Goal: Use online tool/utility: Utilize a website feature to perform a specific function

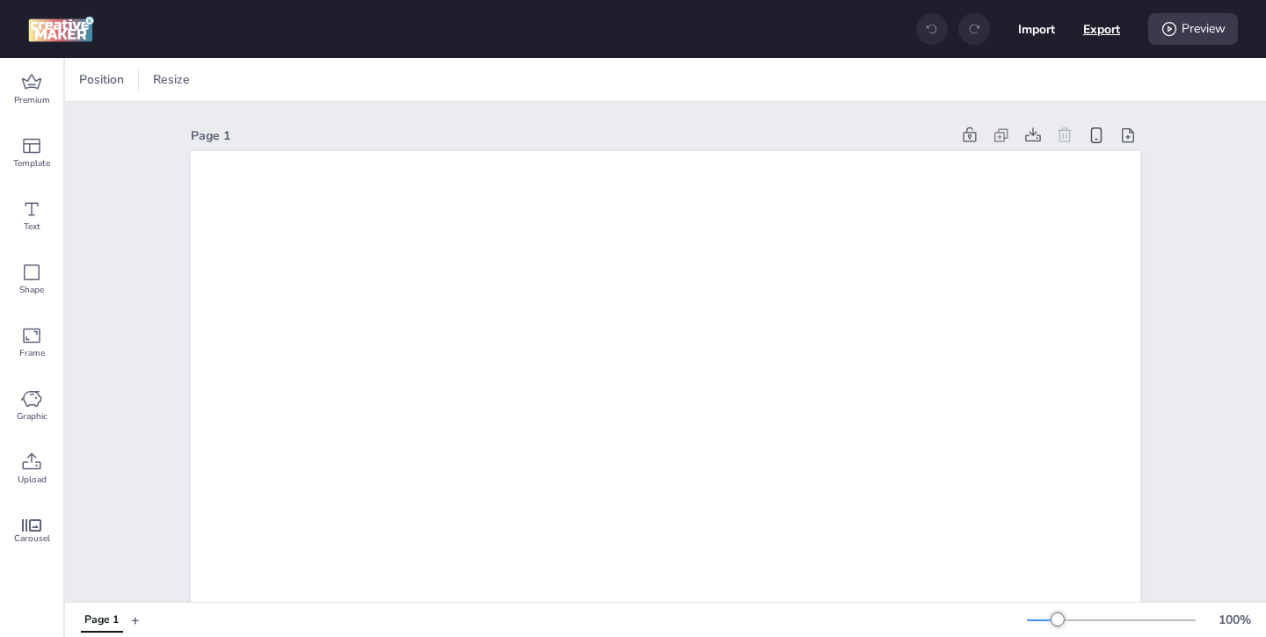
click at [1102, 38] on button "Export" at bounding box center [1101, 29] width 37 height 37
select select "html"
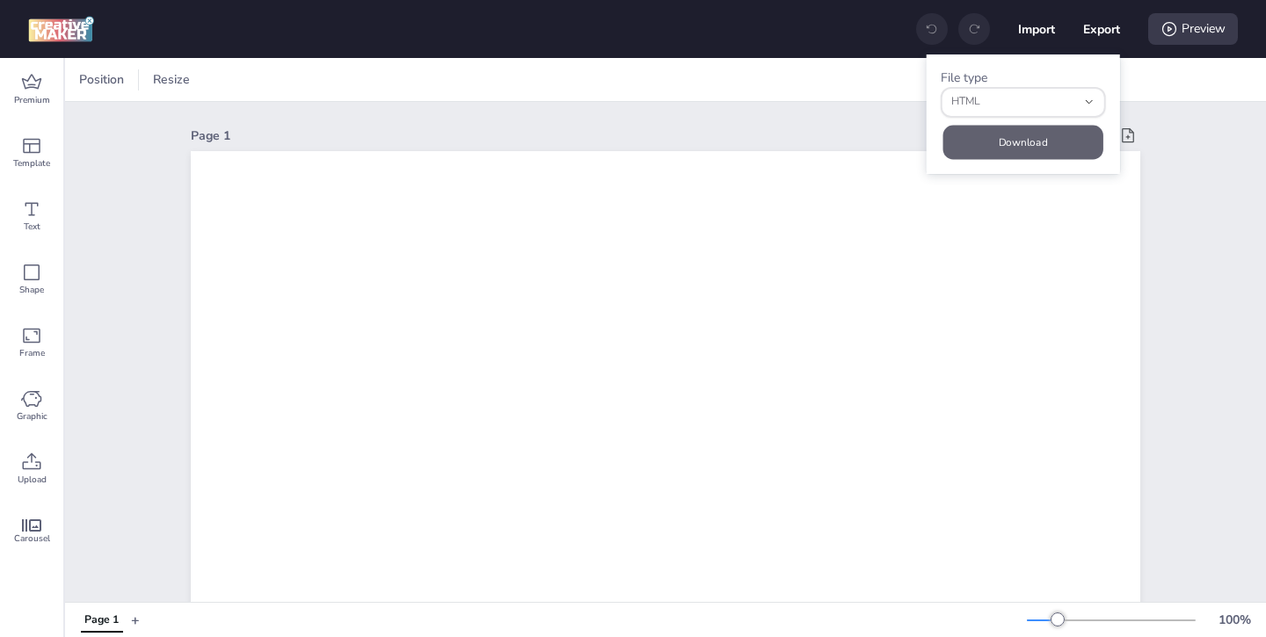
click at [1028, 135] on button "Download" at bounding box center [1023, 142] width 160 height 34
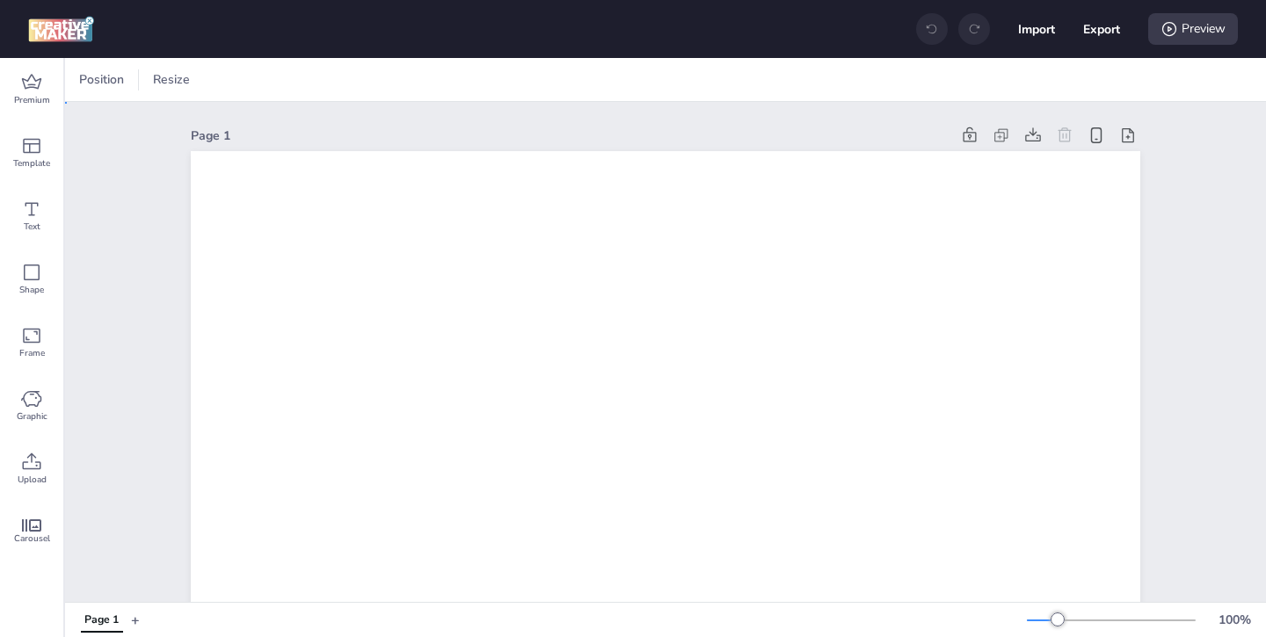
click at [1036, 34] on button "Import" at bounding box center [1036, 29] width 37 height 37
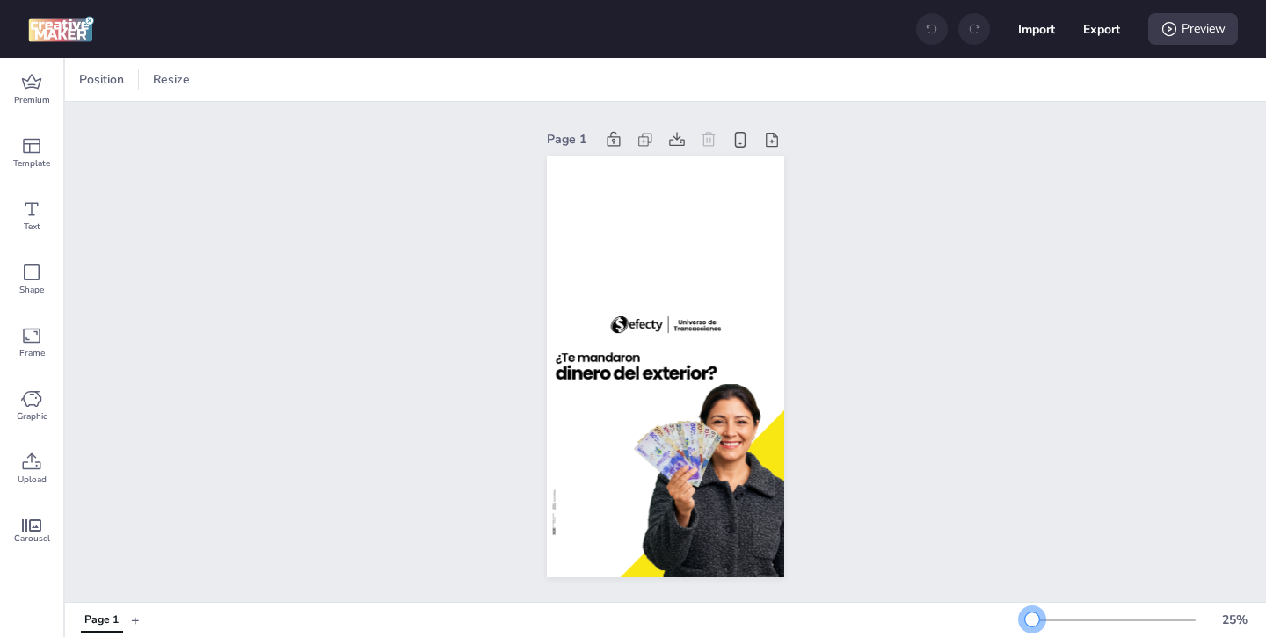
drag, startPoint x: 1062, startPoint y: 619, endPoint x: 1032, endPoint y: 622, distance: 30.1
click at [1032, 622] on div at bounding box center [1032, 620] width 14 height 14
click at [1185, 35] on div "Preview" at bounding box center [1193, 29] width 90 height 32
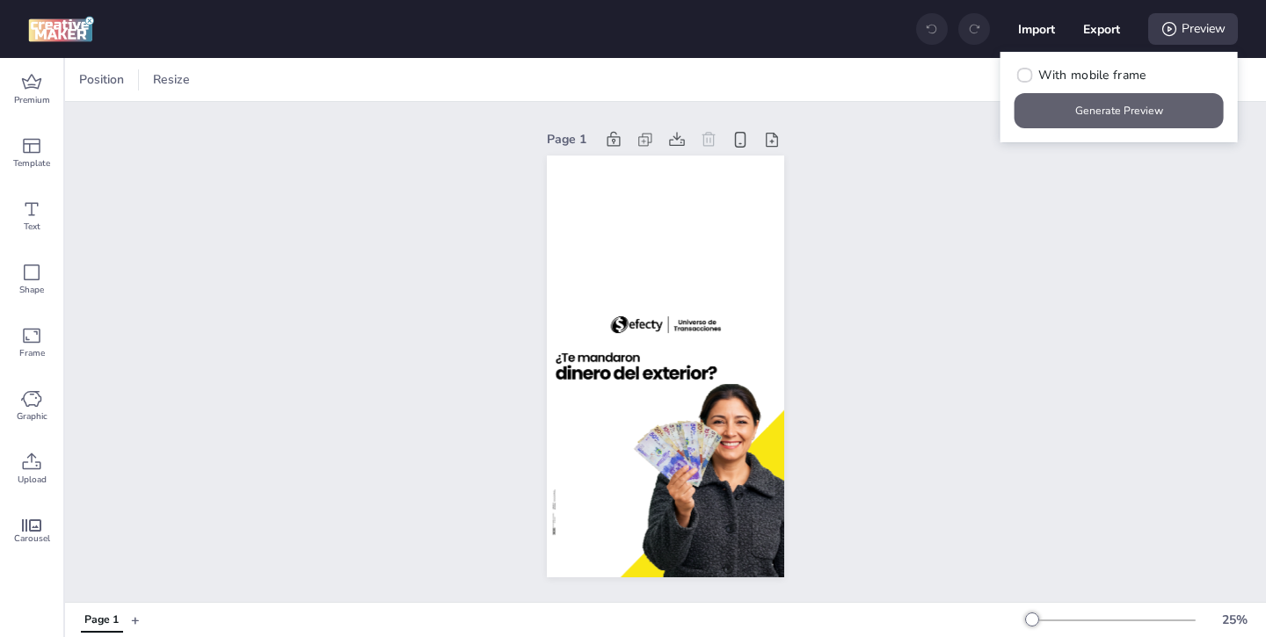
click at [1130, 109] on button "Generate Preview" at bounding box center [1119, 110] width 209 height 35
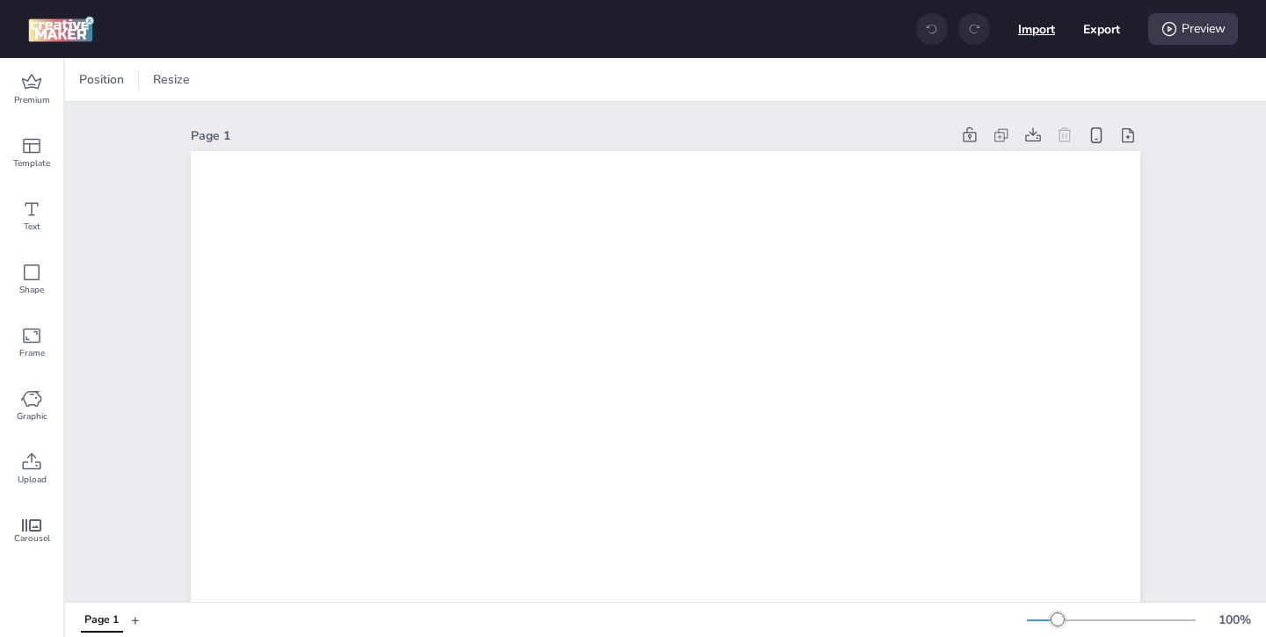
click at [1046, 36] on button "Import" at bounding box center [1036, 29] width 37 height 37
click at [1029, 32] on button "Import" at bounding box center [1037, 29] width 36 height 36
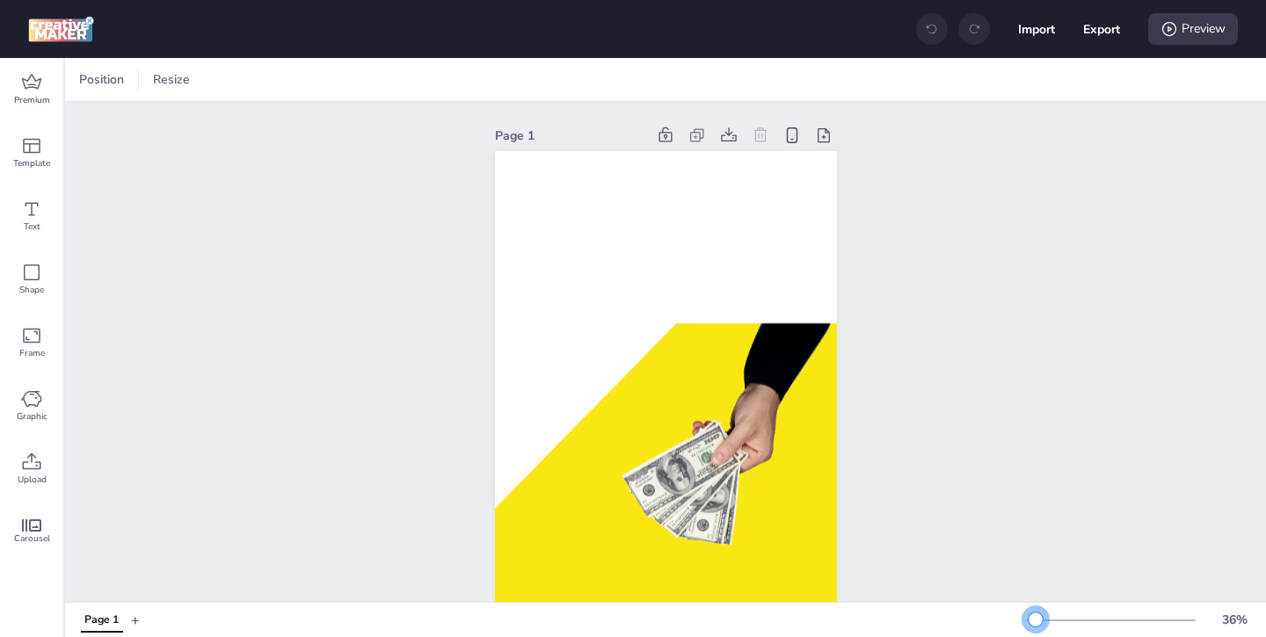
drag, startPoint x: 1060, startPoint y: 615, endPoint x: 1036, endPoint y: 617, distance: 24.7
click at [1036, 618] on div at bounding box center [1036, 620] width 14 height 14
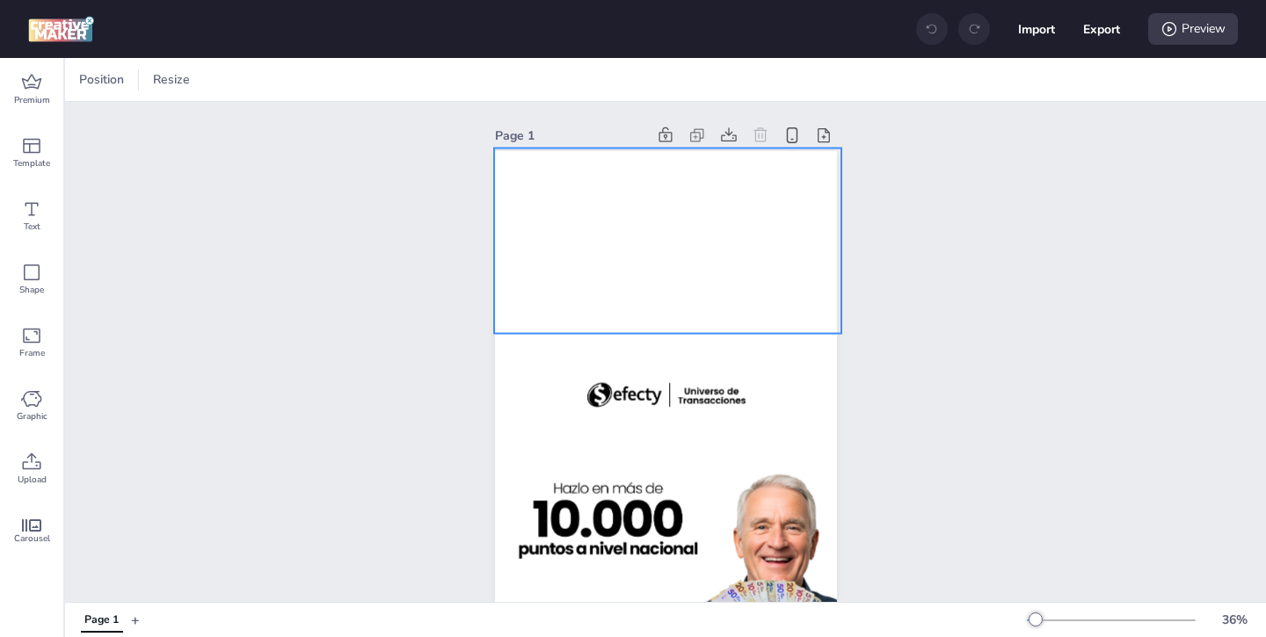
click at [666, 262] on video at bounding box center [668, 241] width 348 height 185
click at [667, 244] on video at bounding box center [666, 241] width 348 height 185
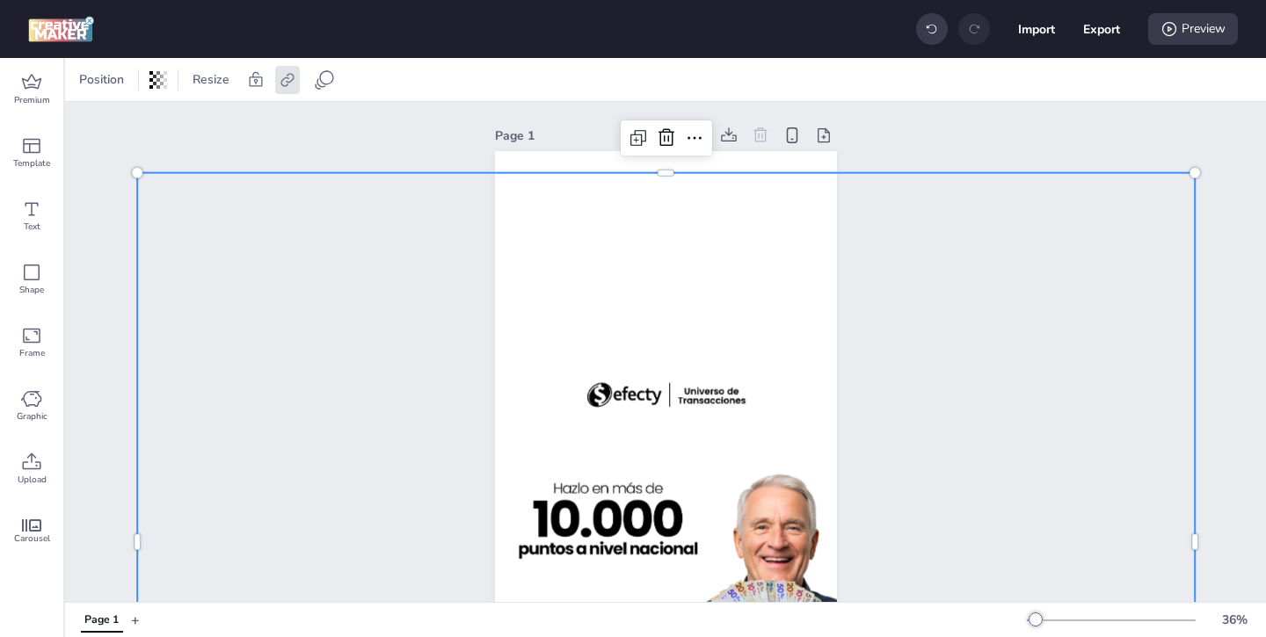
click at [695, 411] on img at bounding box center [667, 542] width 352 height 738
select select "contain"
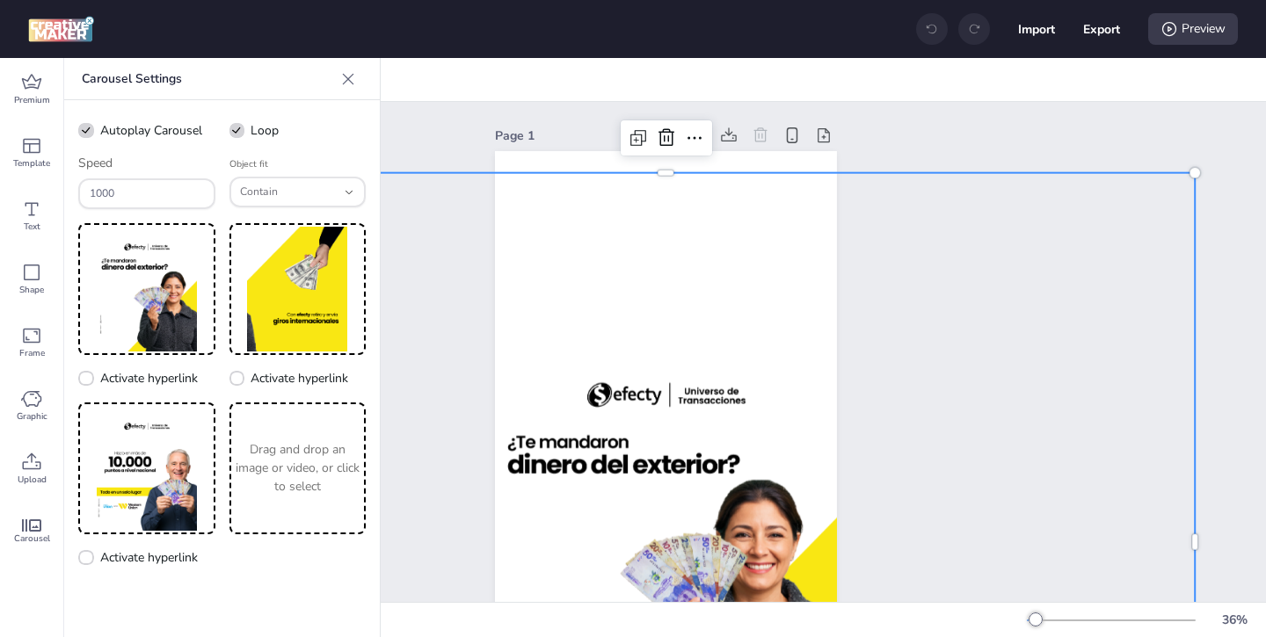
click at [924, 146] on div "Page 1" at bounding box center [665, 441] width 1201 height 678
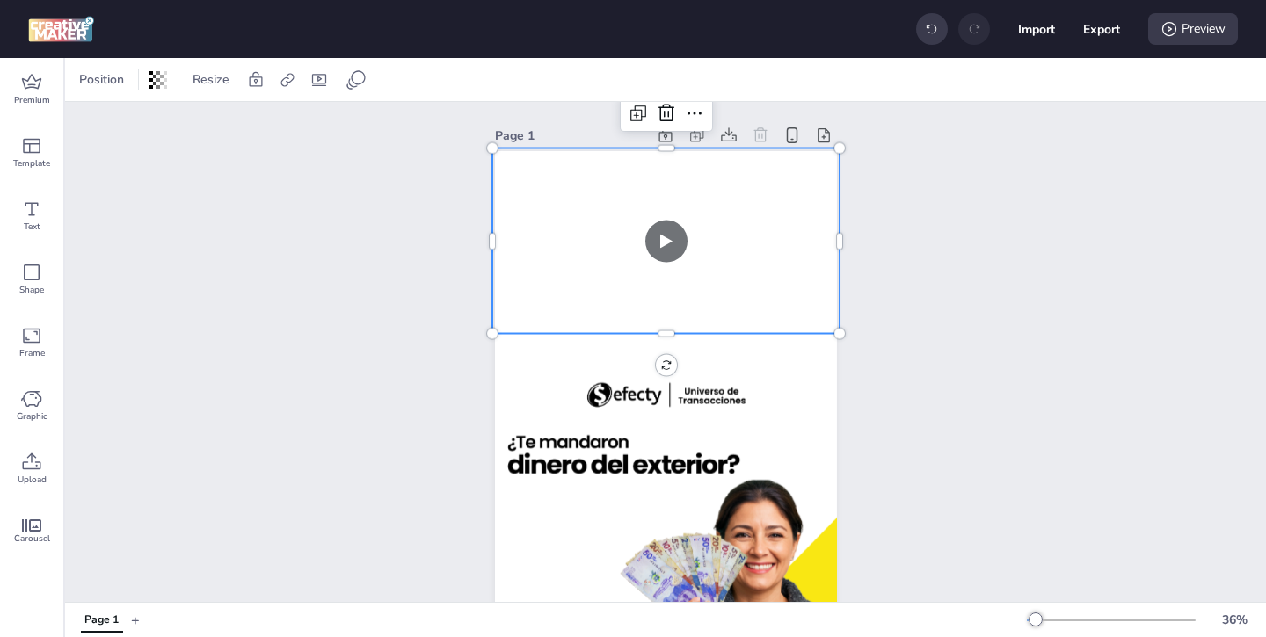
click at [711, 253] on video at bounding box center [666, 241] width 348 height 185
click at [669, 242] on video at bounding box center [666, 241] width 348 height 185
click at [952, 313] on div "Page 1" at bounding box center [665, 441] width 1201 height 678
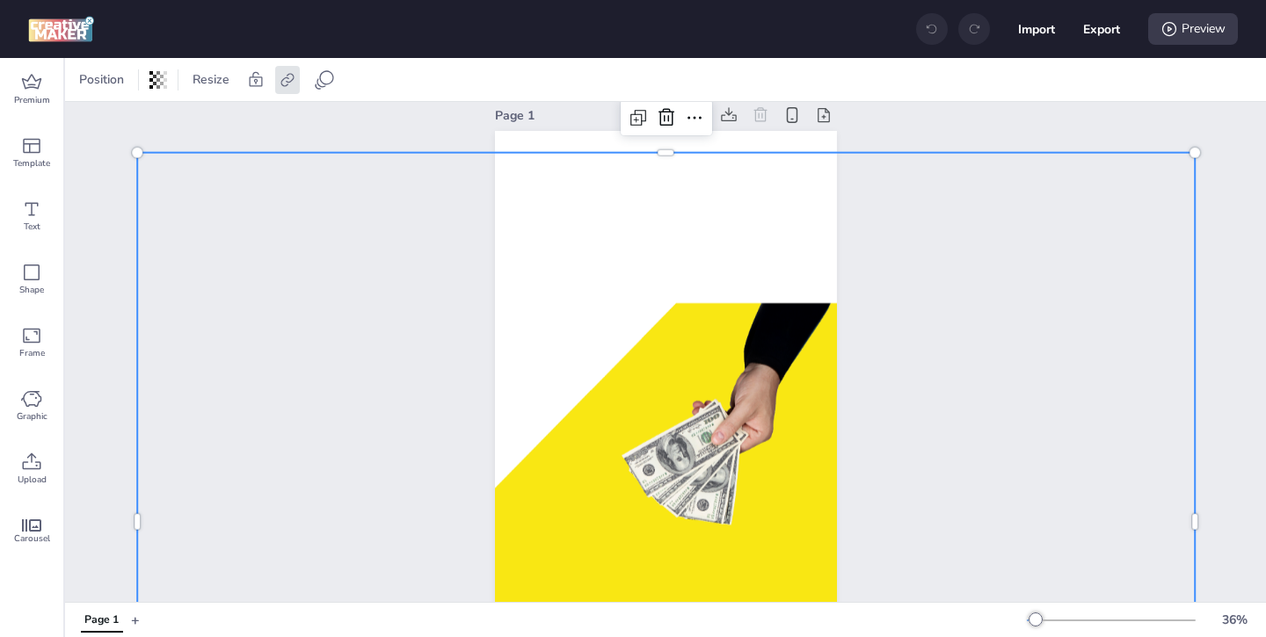
scroll to position [17, 0]
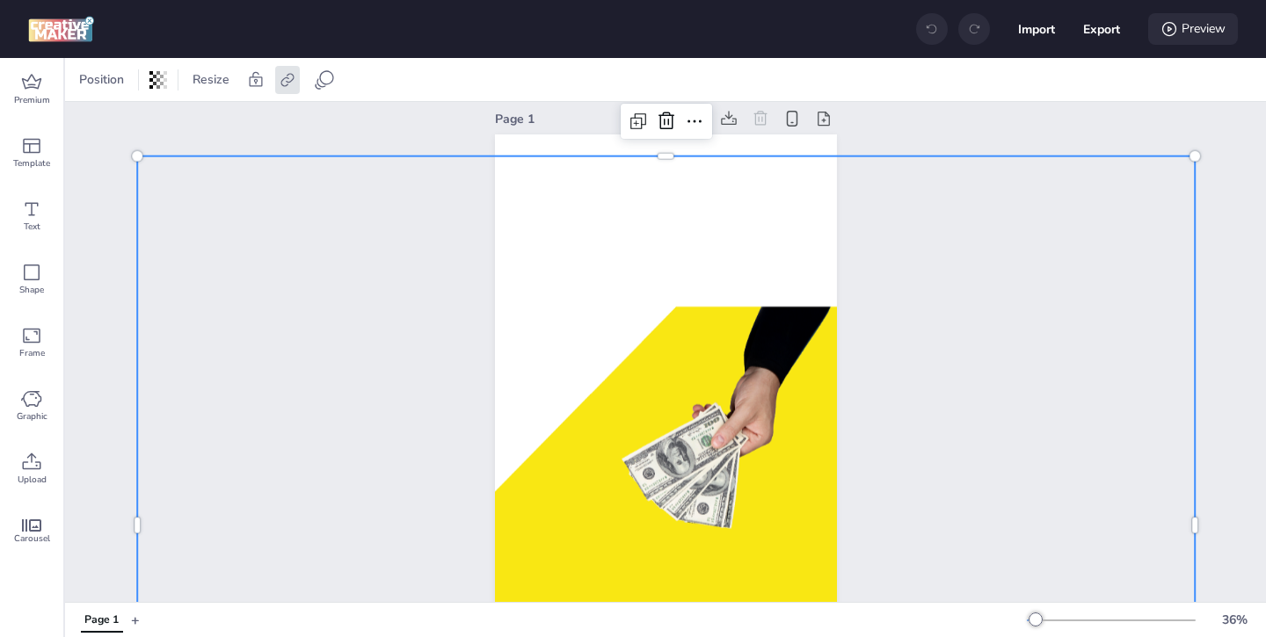
click at [1204, 33] on div "Preview" at bounding box center [1193, 29] width 90 height 32
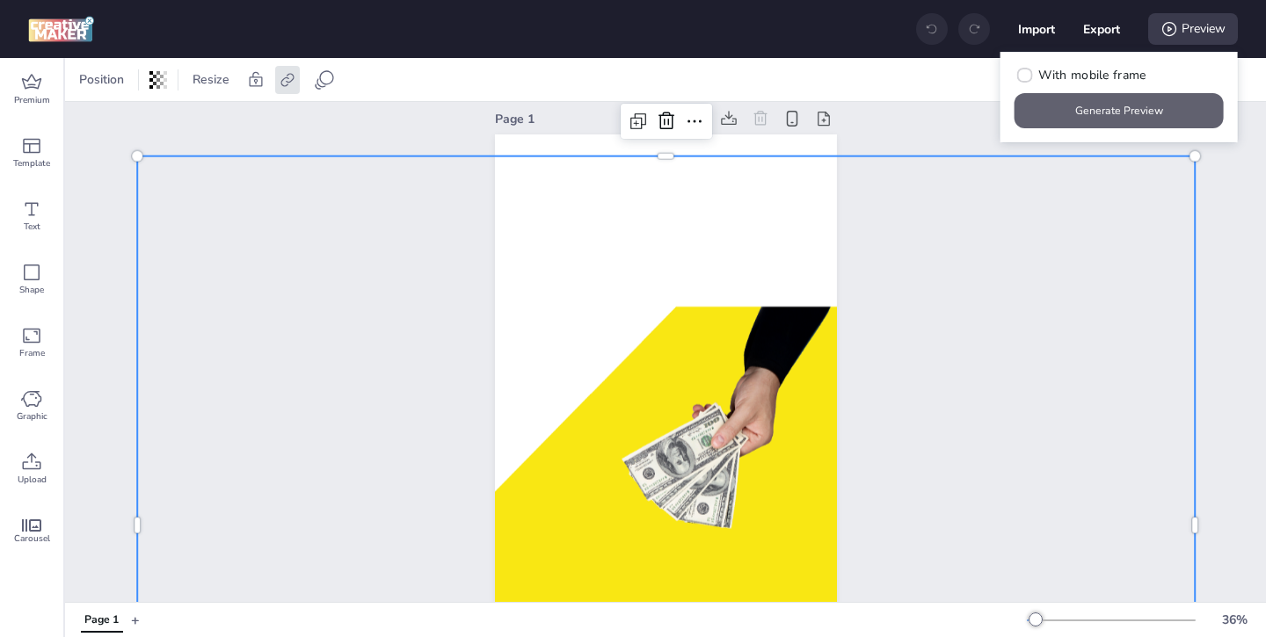
click at [1125, 117] on button "Generate Preview" at bounding box center [1119, 110] width 209 height 35
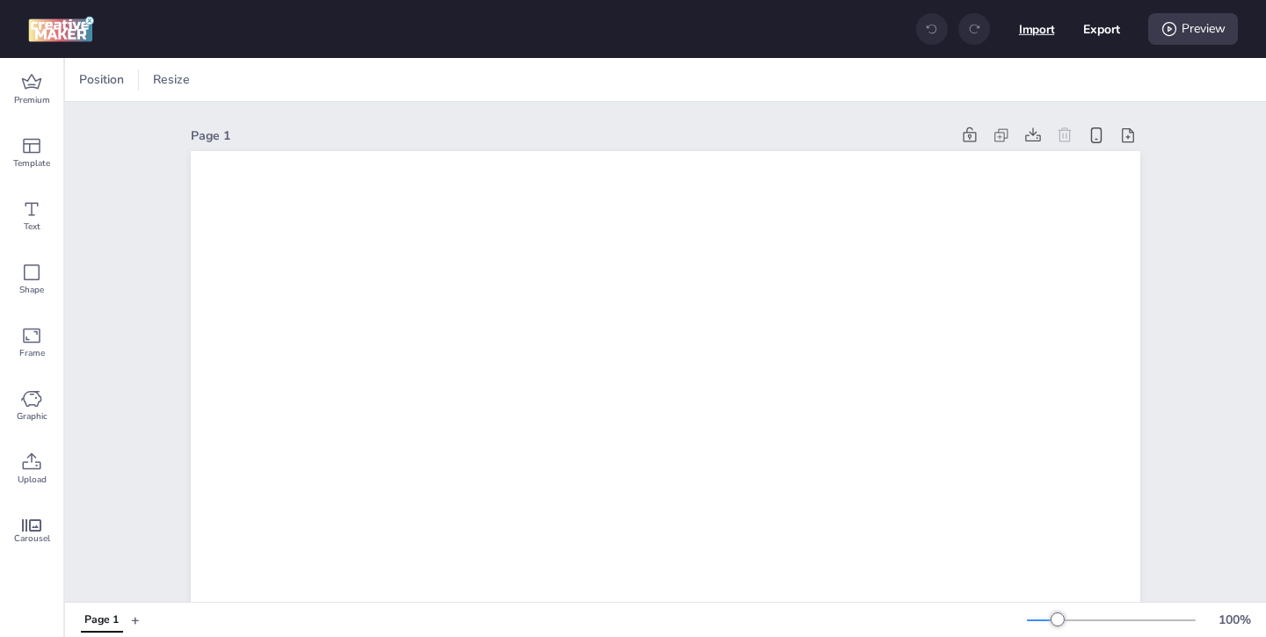
click at [1021, 30] on button "Import" at bounding box center [1037, 29] width 36 height 36
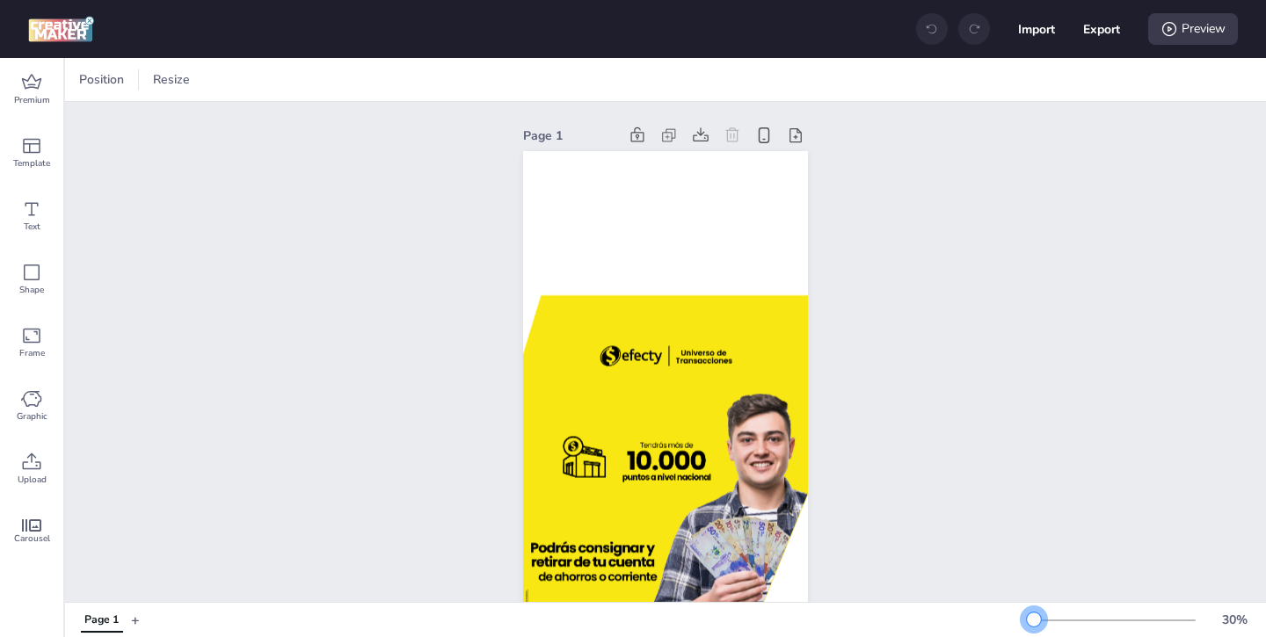
drag, startPoint x: 1063, startPoint y: 618, endPoint x: 1036, endPoint y: 621, distance: 27.4
click at [1035, 621] on div at bounding box center [1034, 620] width 14 height 14
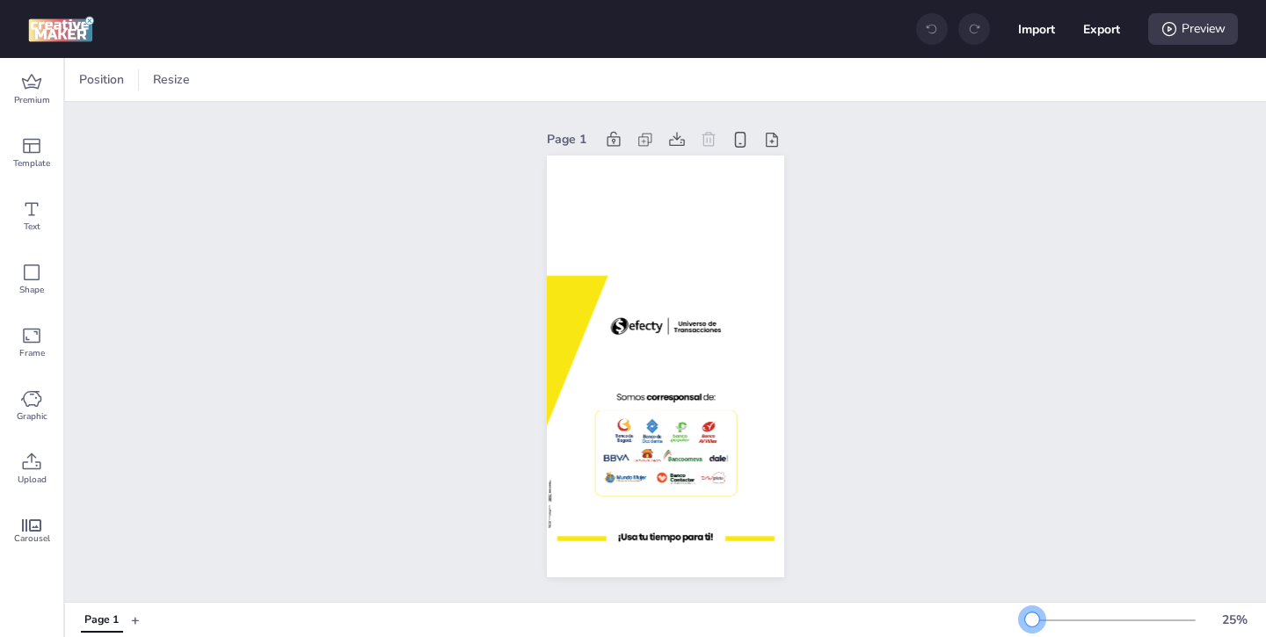
click at [1032, 623] on div at bounding box center [1032, 620] width 14 height 14
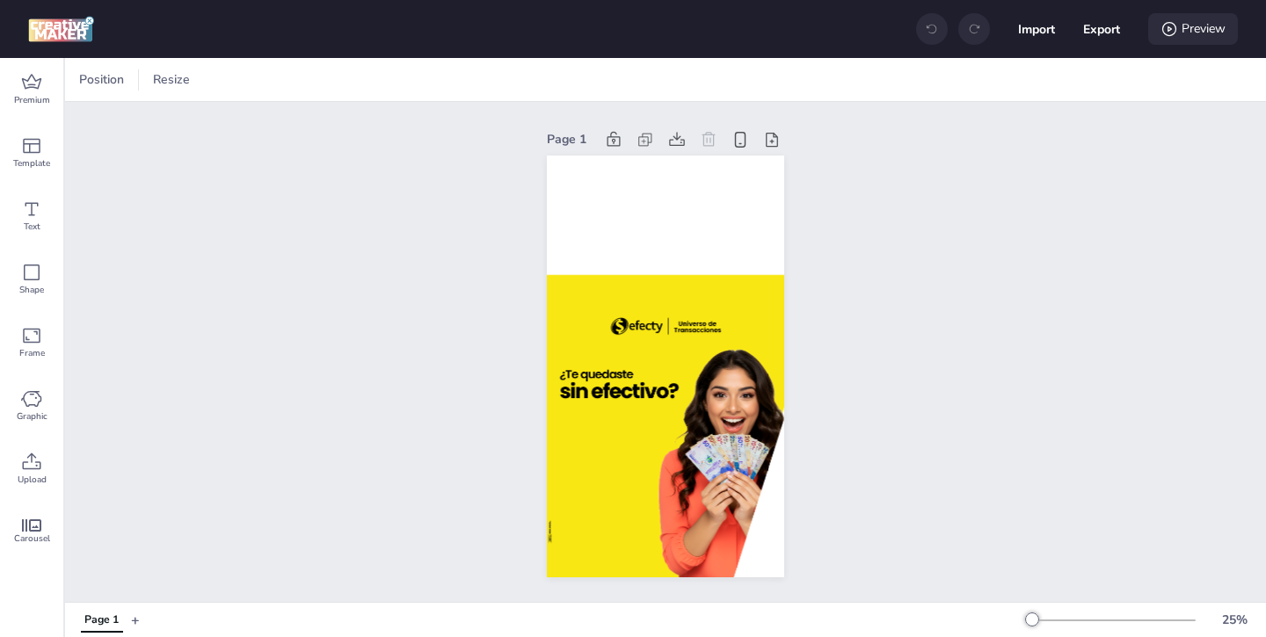
click at [1191, 41] on div "Preview" at bounding box center [1193, 29] width 90 height 32
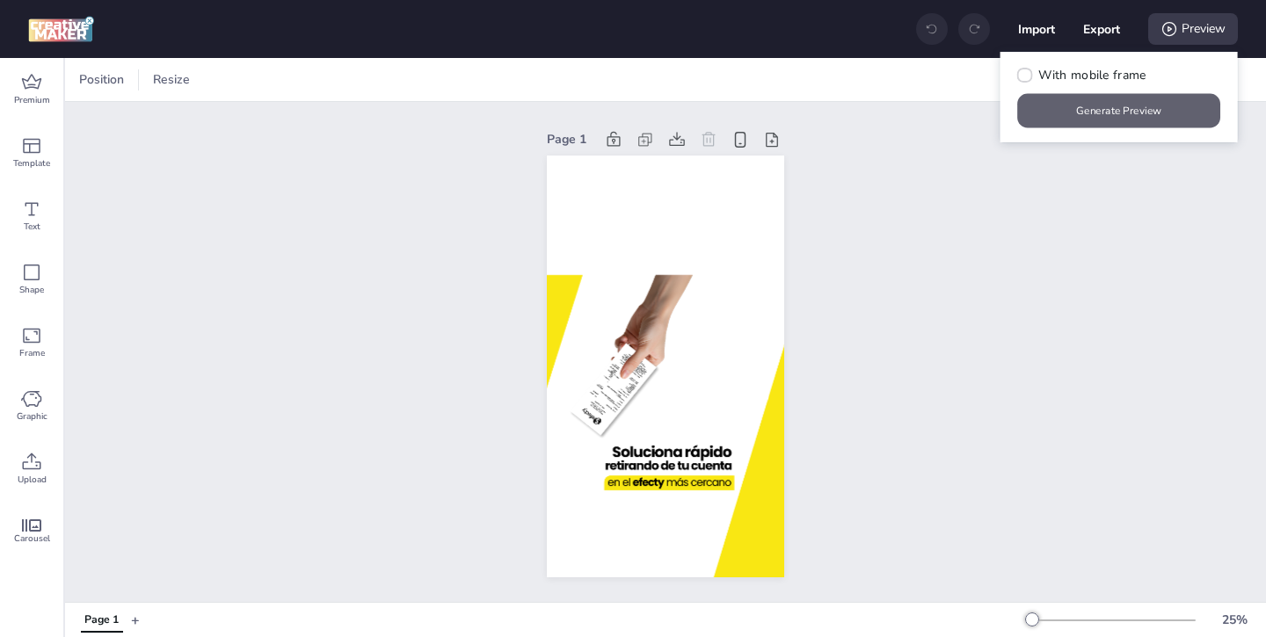
click at [1086, 104] on button "Generate Preview" at bounding box center [1119, 111] width 203 height 34
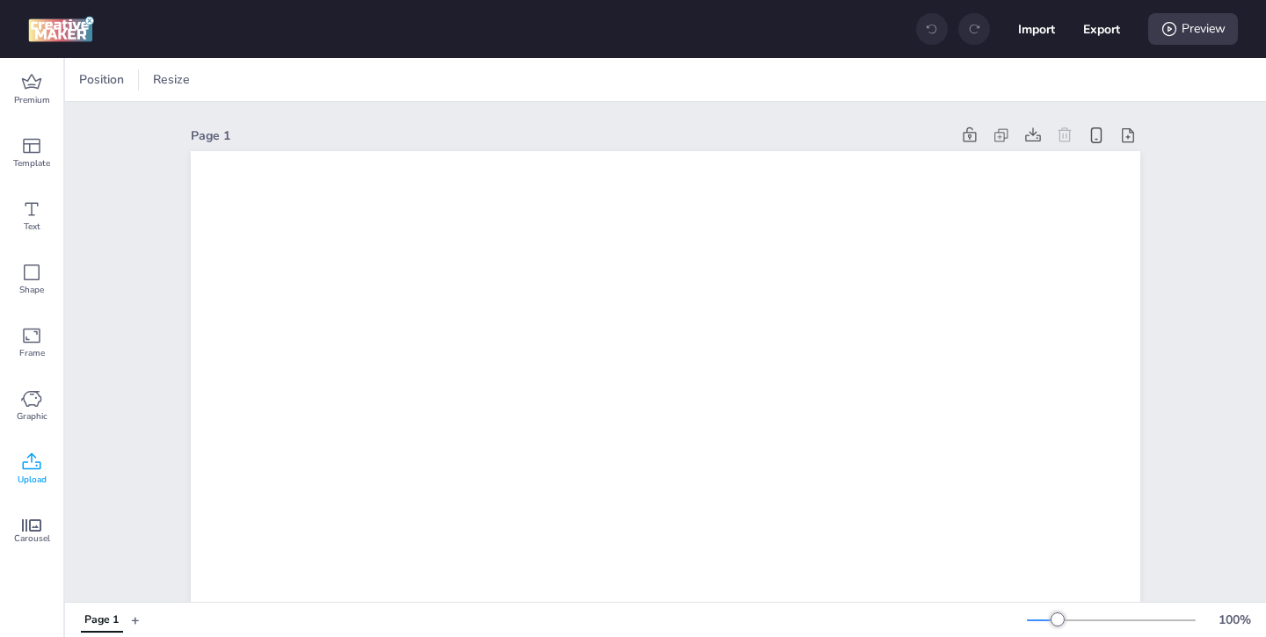
click at [26, 456] on icon at bounding box center [31, 462] width 21 height 21
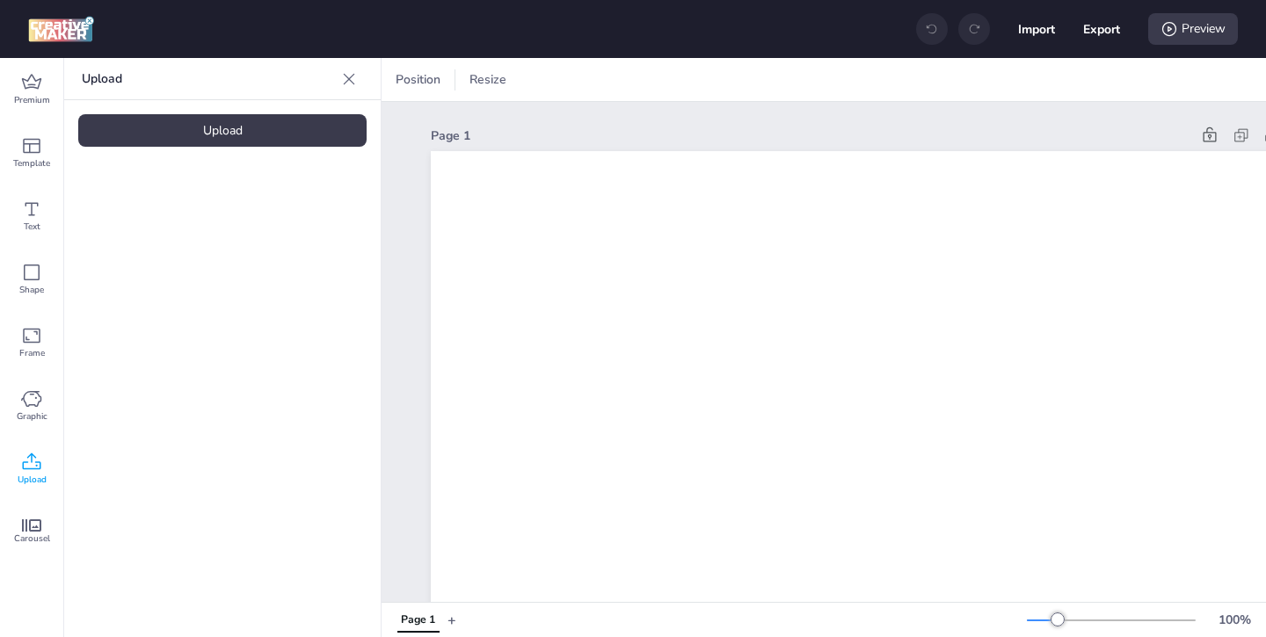
click at [263, 139] on div "Upload" at bounding box center [222, 130] width 288 height 33
click at [1033, 30] on button "Import" at bounding box center [1036, 29] width 37 height 37
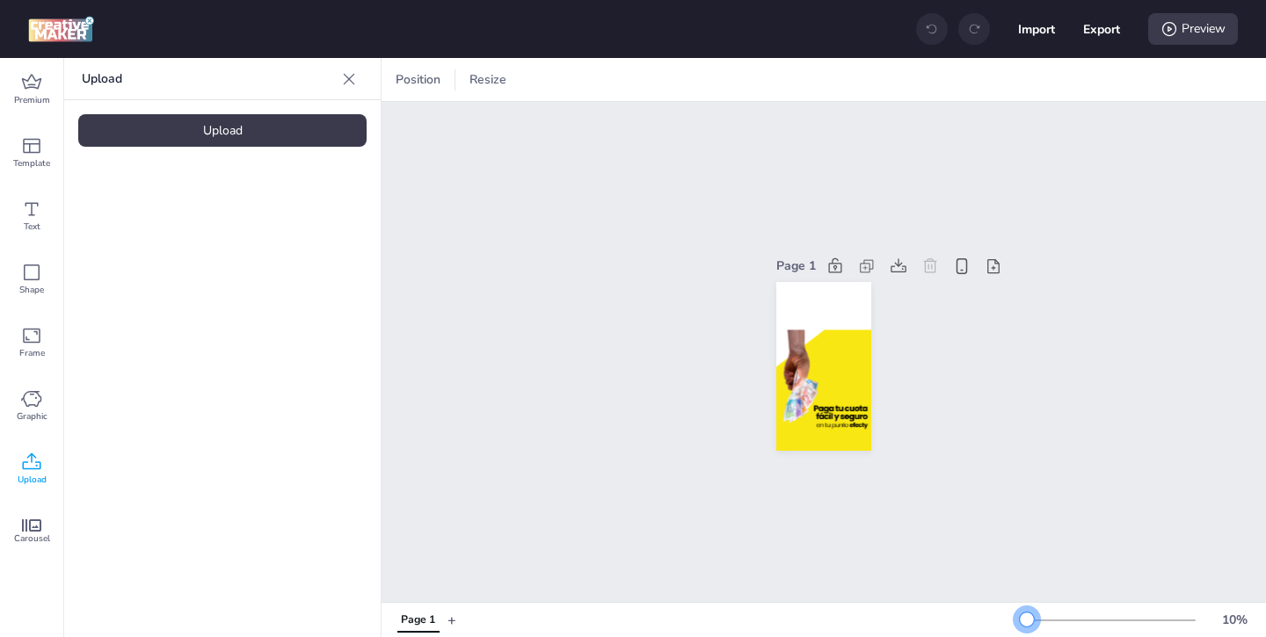
drag, startPoint x: 1060, startPoint y: 619, endPoint x: 1027, endPoint y: 621, distance: 33.5
click at [1027, 621] on div at bounding box center [1027, 620] width 14 height 14
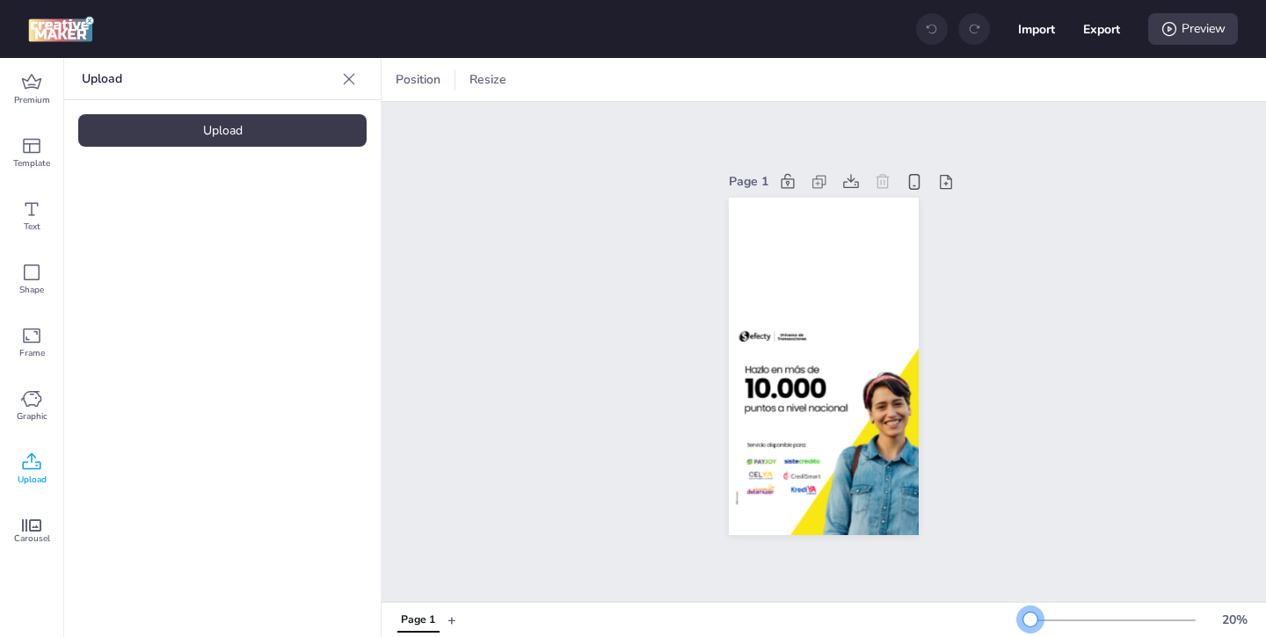
click at [1031, 619] on div at bounding box center [1030, 620] width 14 height 14
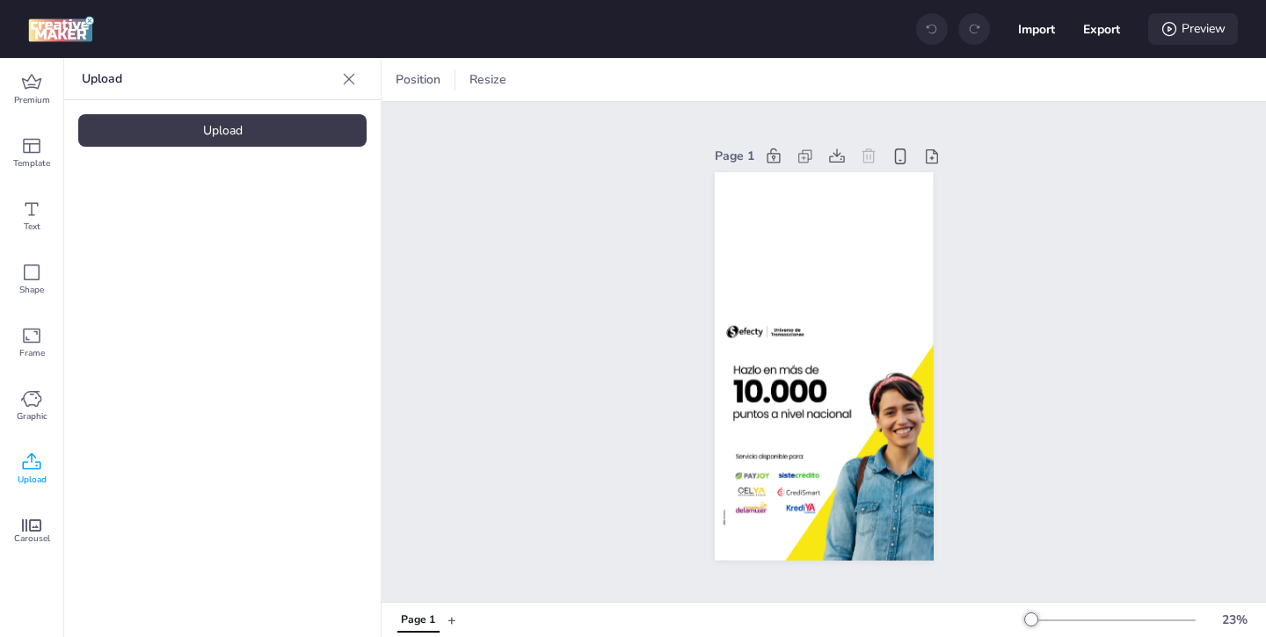
click at [1189, 35] on div "Preview" at bounding box center [1193, 29] width 90 height 32
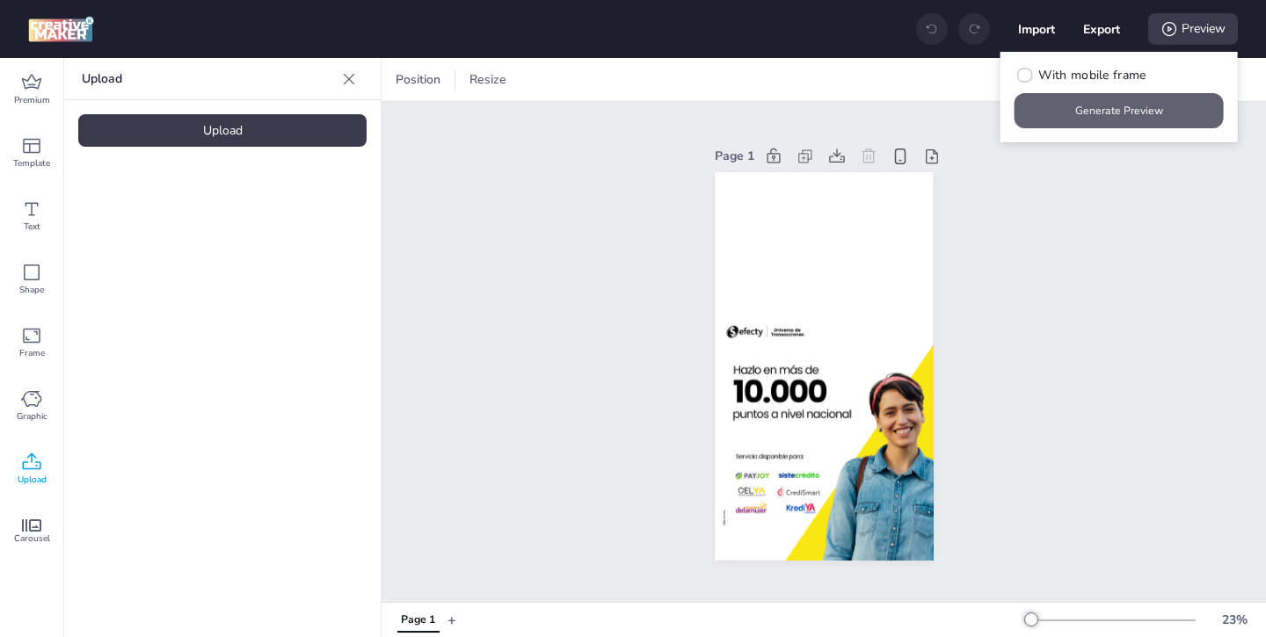
click at [1082, 124] on button "Generate Preview" at bounding box center [1119, 110] width 209 height 35
